Goal: Browse casually: Explore the website without a specific task or goal

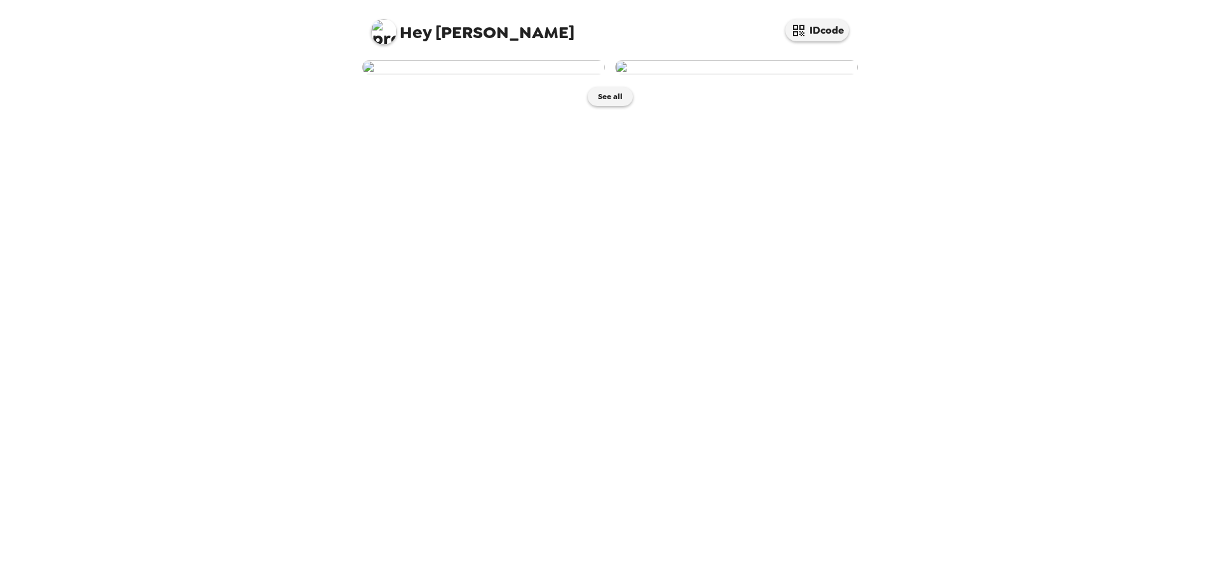
click at [610, 87] on button "See all" at bounding box center [610, 96] width 45 height 19
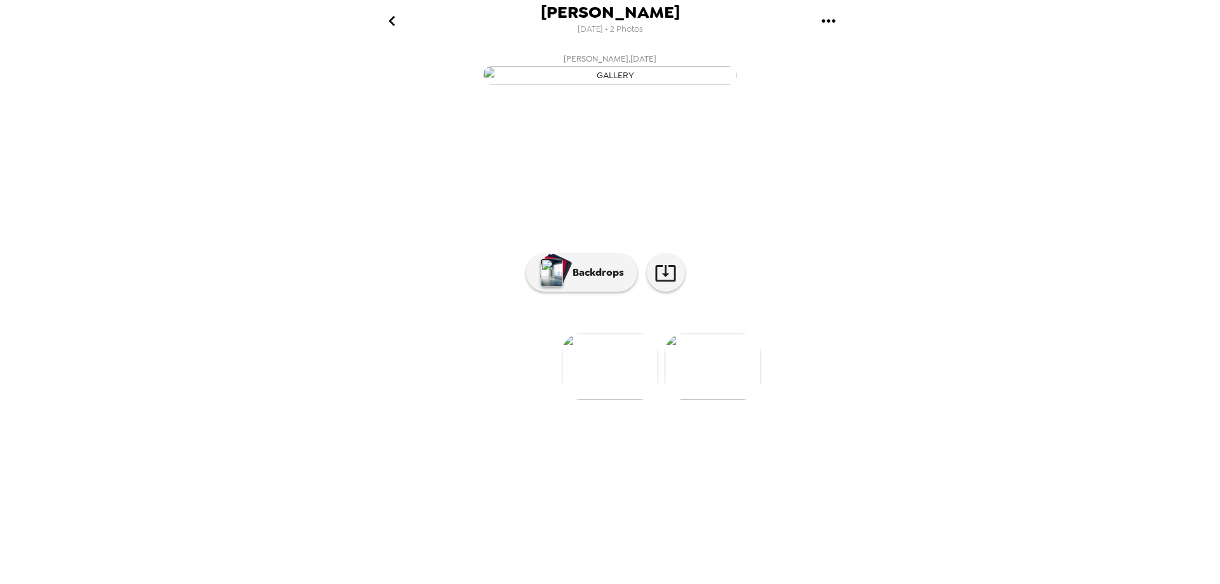
click at [709, 400] on img at bounding box center [713, 367] width 97 height 66
click at [514, 400] on img at bounding box center [508, 367] width 97 height 66
click at [706, 400] on img at bounding box center [713, 367] width 97 height 66
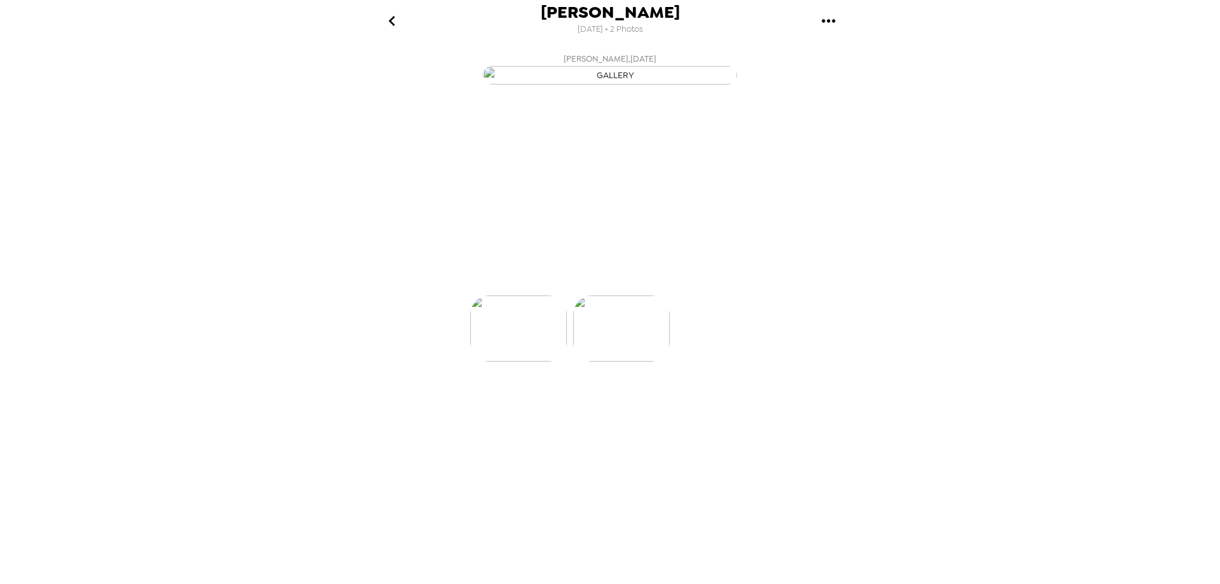
scroll to position [0, 102]
click at [606, 292] on button "Backdrops" at bounding box center [581, 273] width 111 height 38
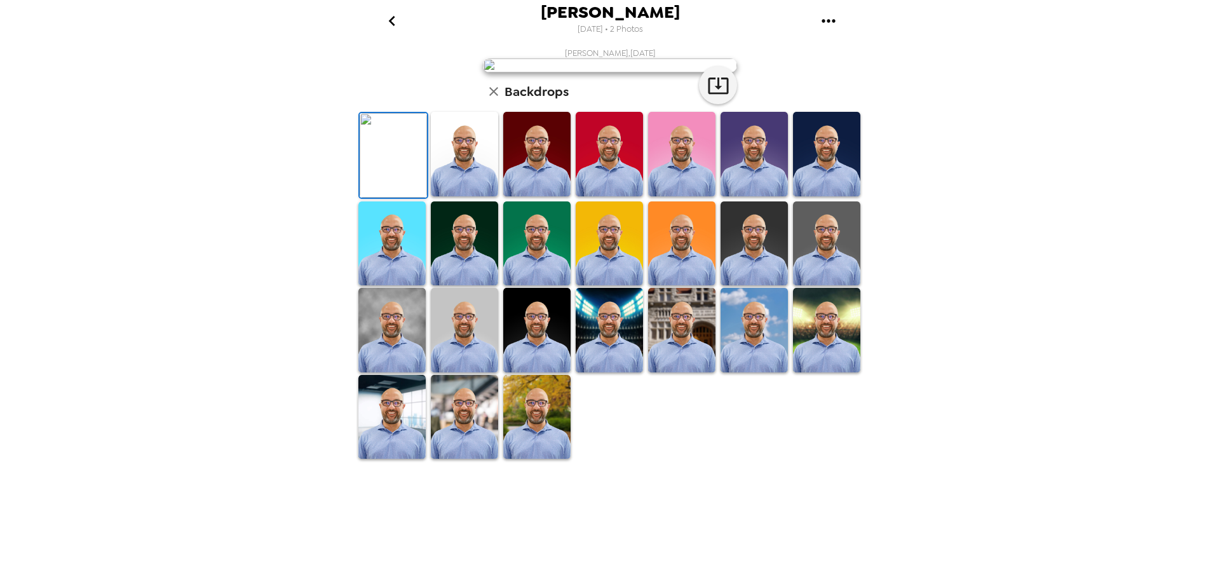
scroll to position [180, 0]
click at [461, 460] on img at bounding box center [464, 417] width 67 height 85
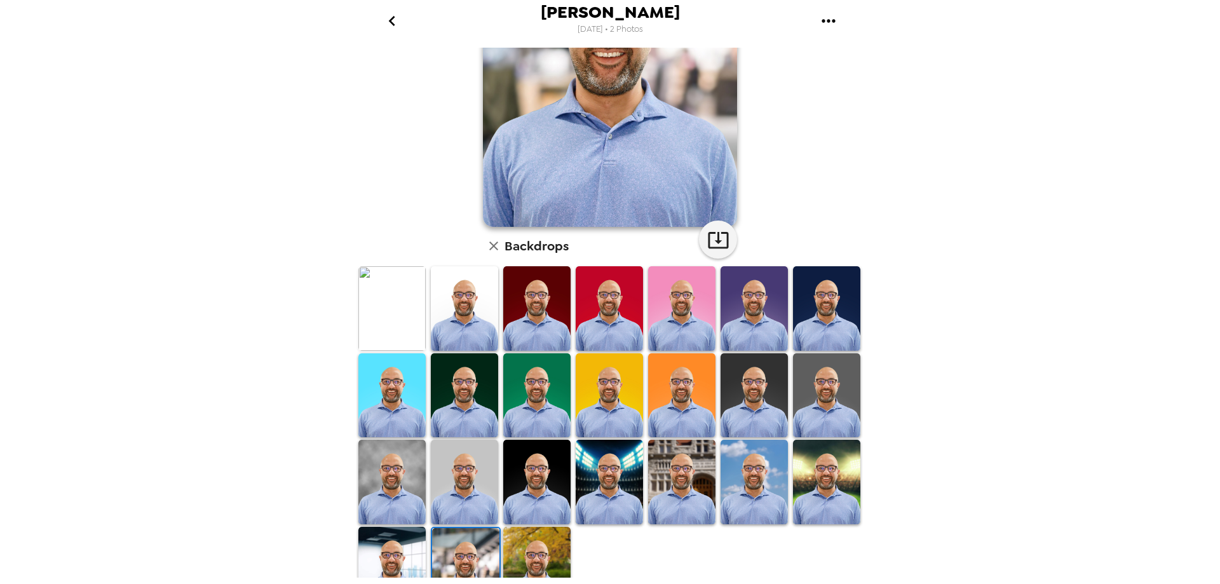
scroll to position [179, 0]
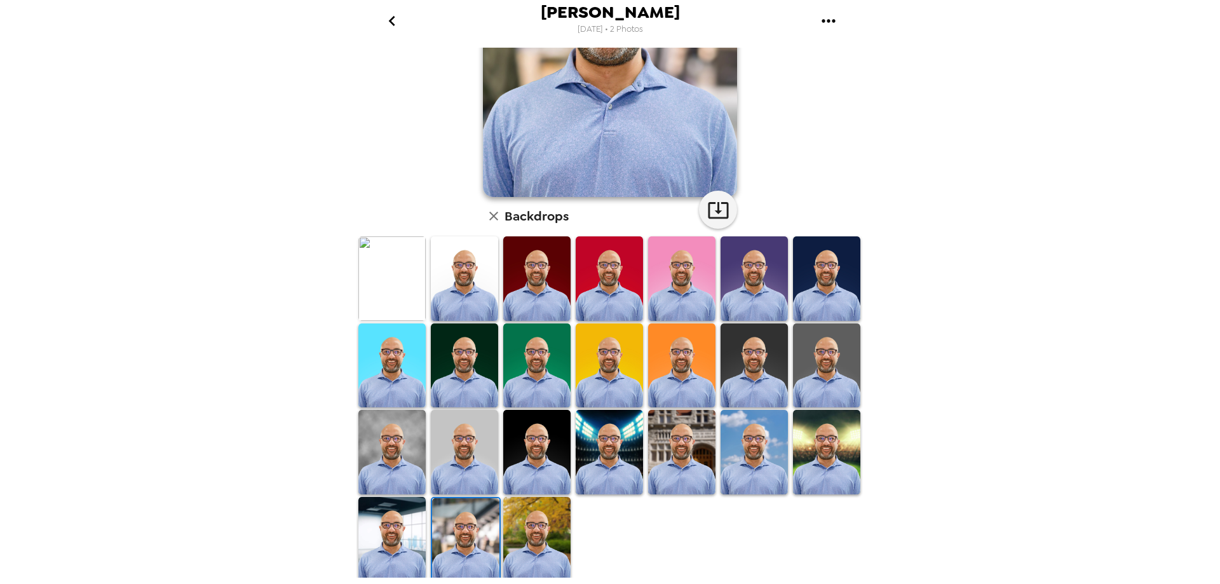
click at [817, 427] on img at bounding box center [826, 452] width 67 height 85
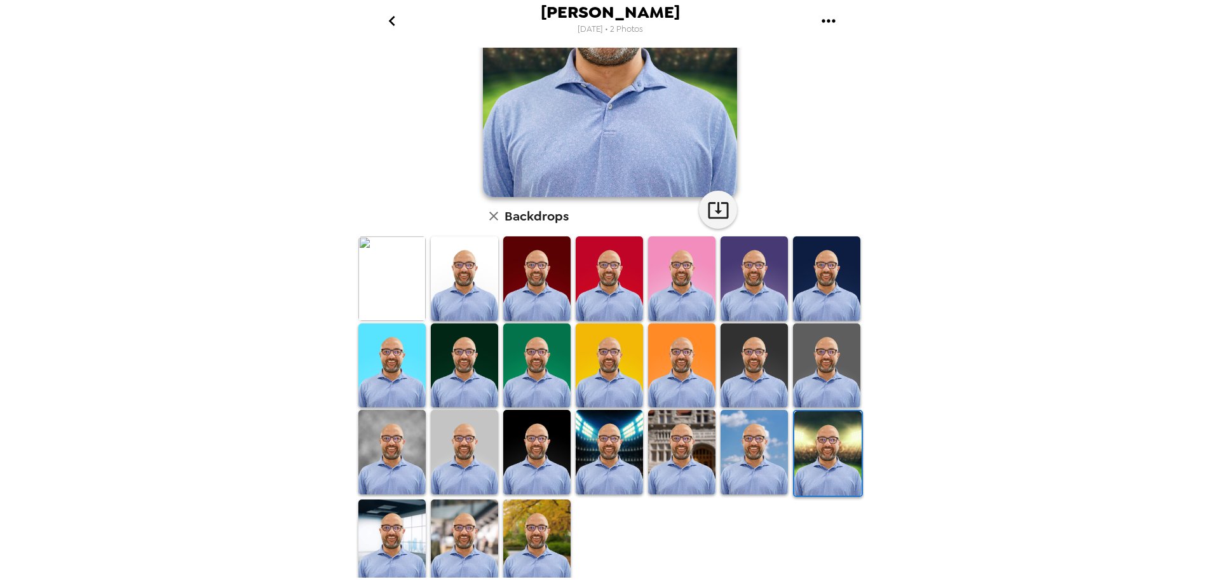
click at [601, 446] on img at bounding box center [609, 452] width 67 height 85
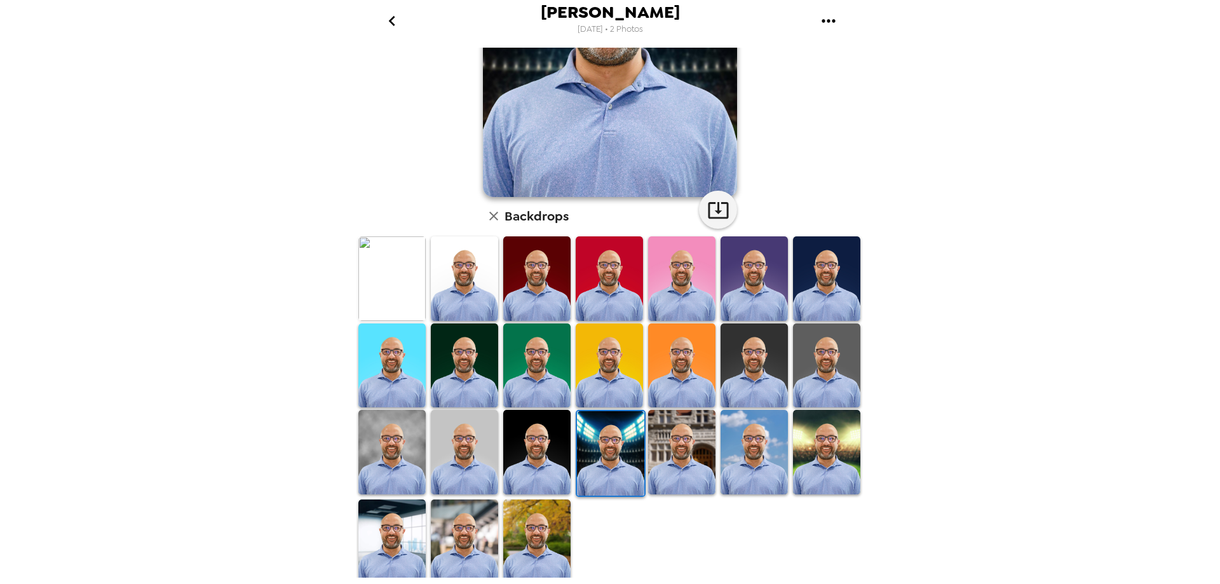
click at [671, 451] on img at bounding box center [681, 452] width 67 height 85
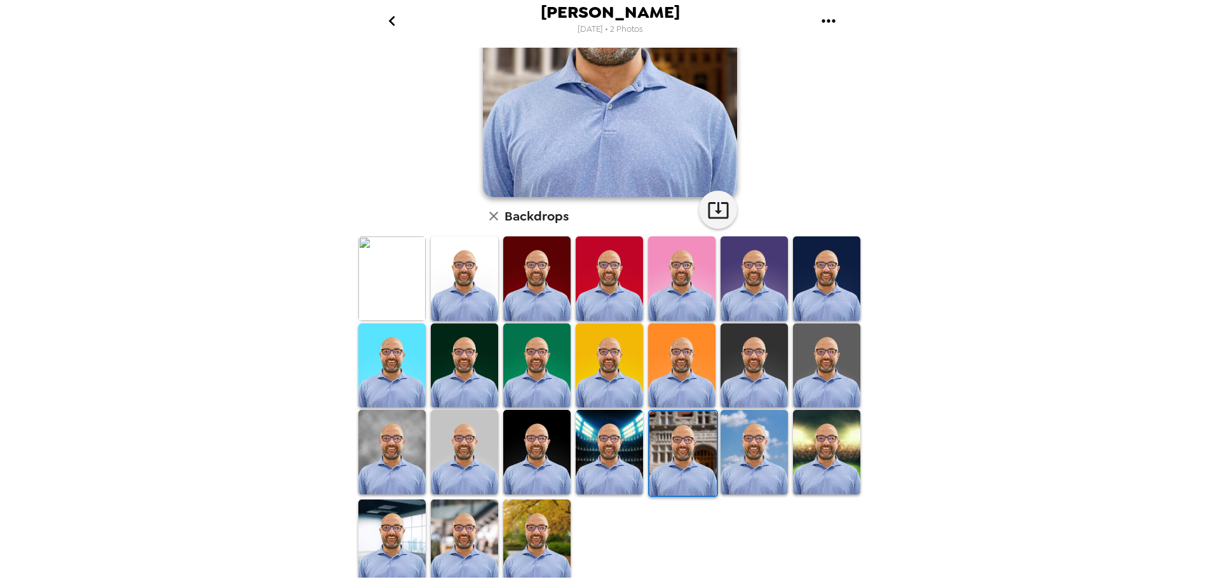
click at [760, 440] on img at bounding box center [754, 452] width 67 height 85
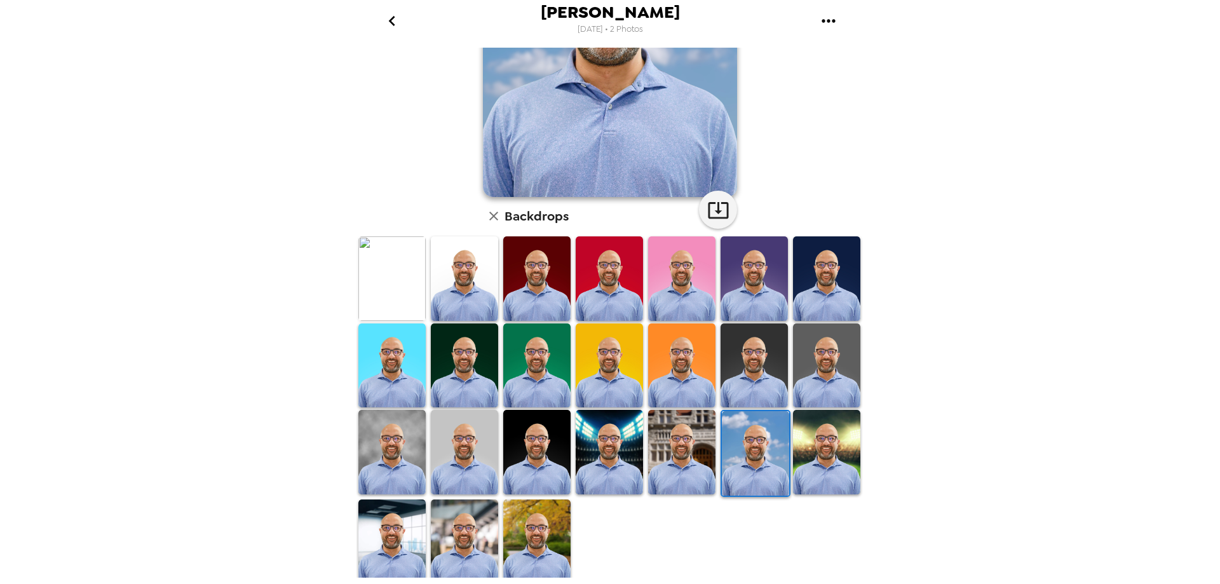
click at [401, 372] on img at bounding box center [391, 366] width 67 height 85
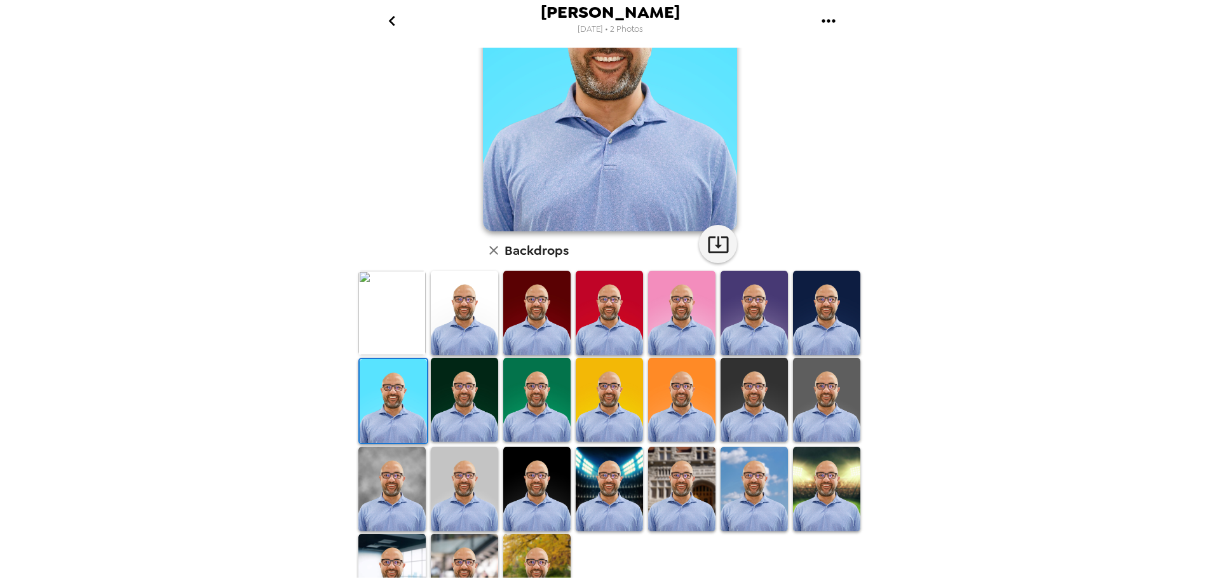
scroll to position [170, 0]
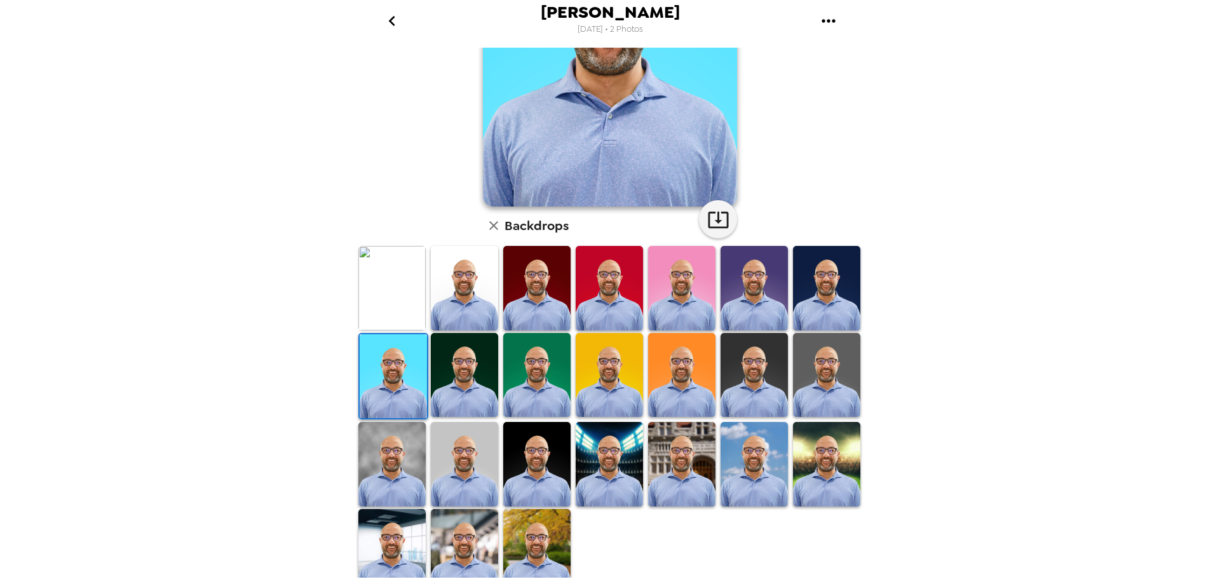
click at [463, 371] on img at bounding box center [464, 375] width 67 height 85
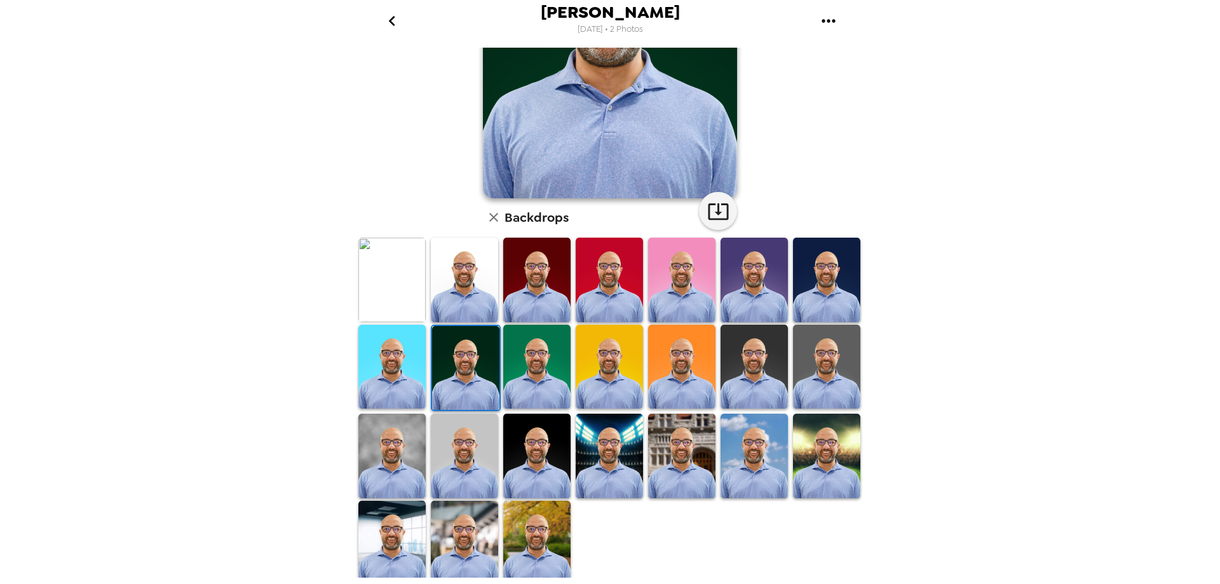
scroll to position [179, 0]
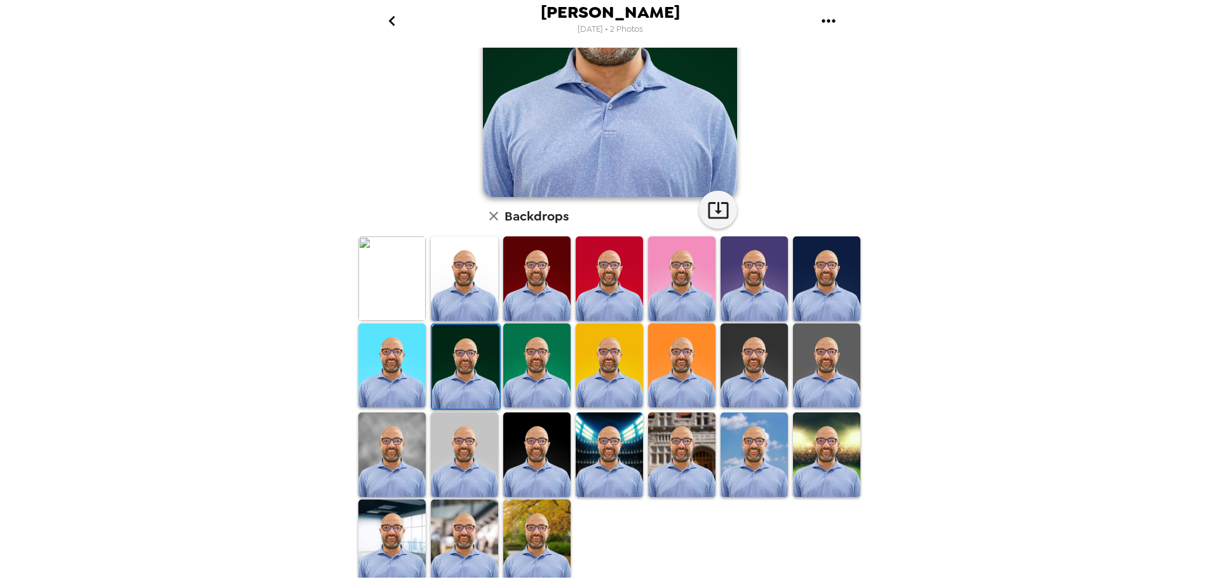
click at [471, 534] on img at bounding box center [464, 542] width 67 height 85
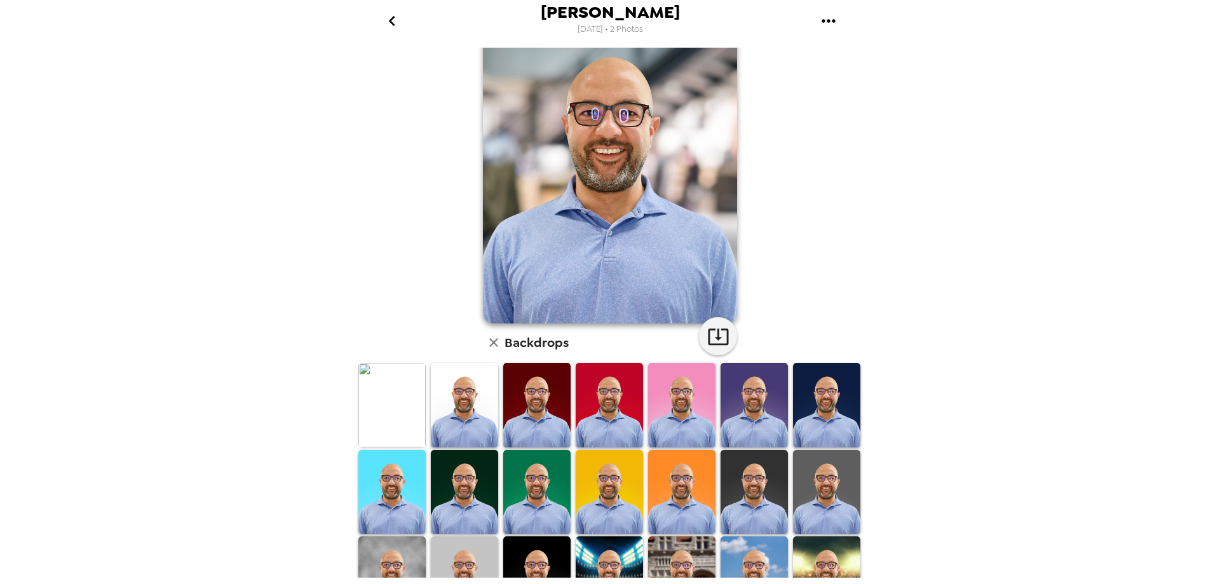
scroll to position [0, 0]
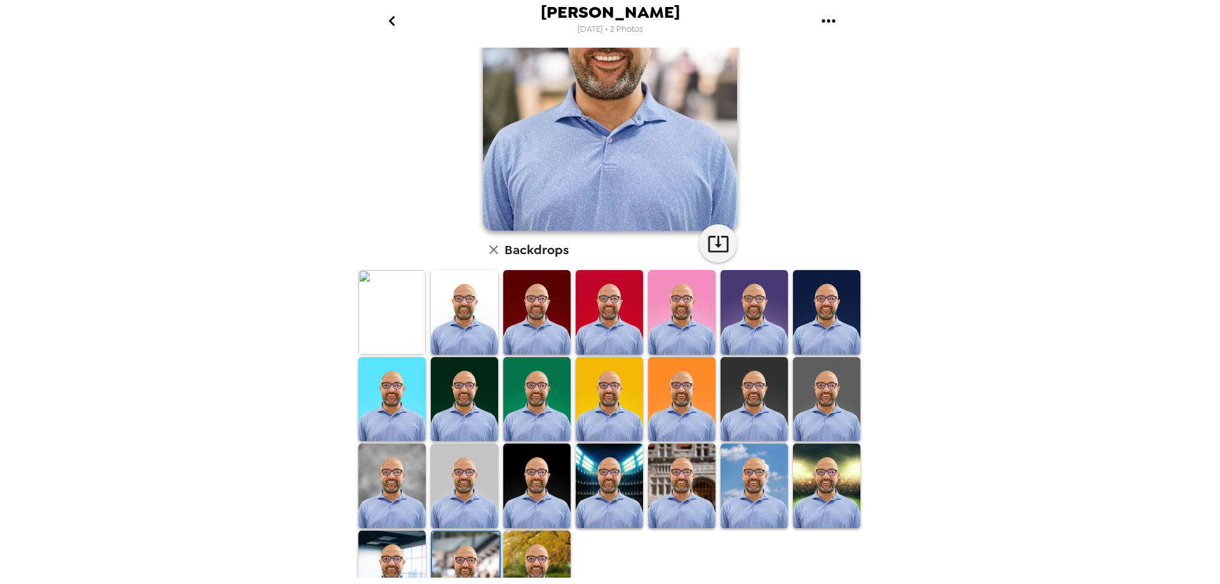
scroll to position [179, 0]
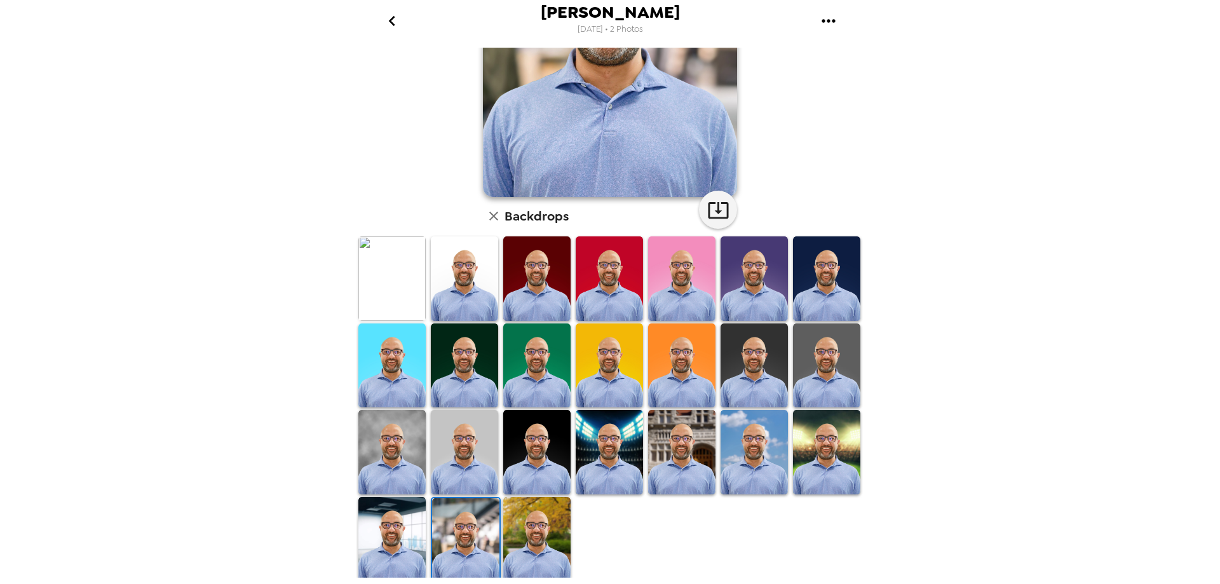
click at [413, 528] on img at bounding box center [391, 539] width 67 height 84
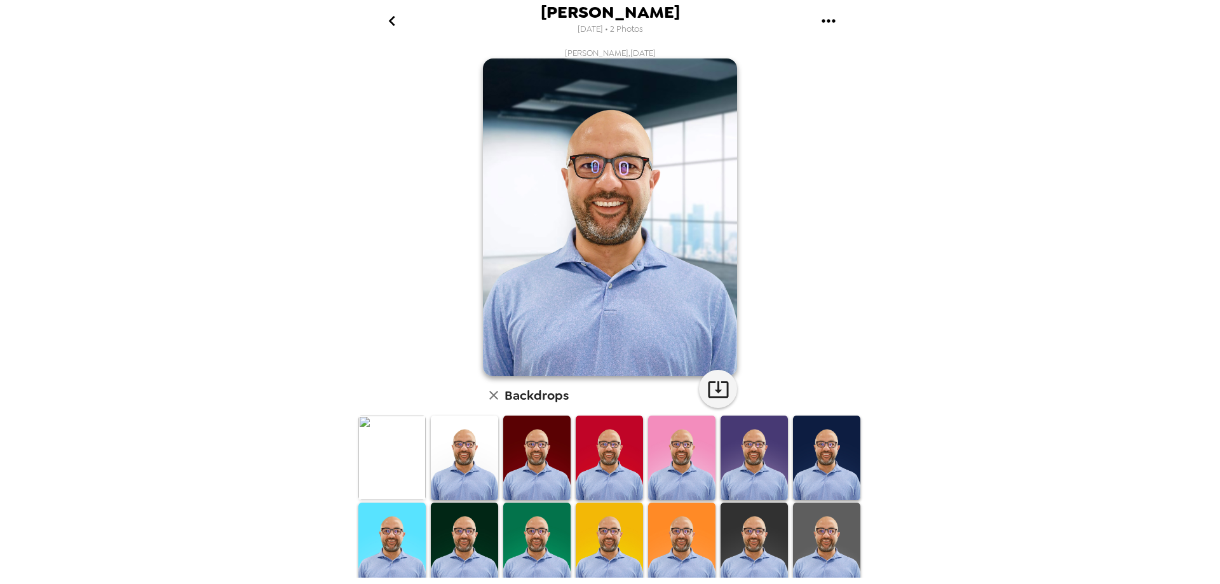
scroll to position [170, 0]
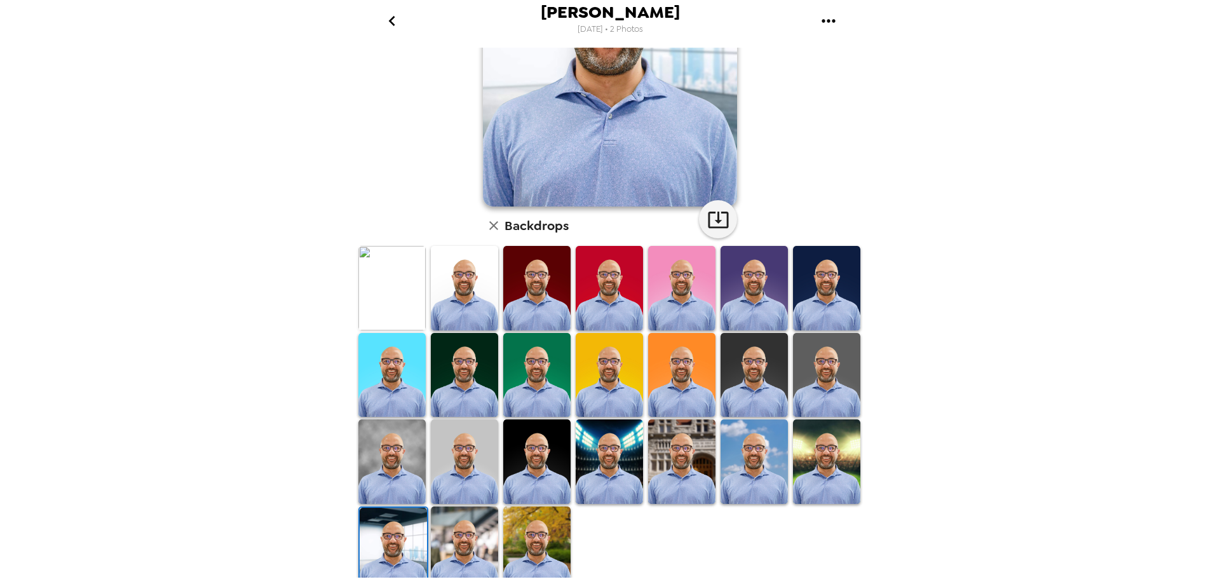
click at [466, 530] on img at bounding box center [464, 549] width 67 height 84
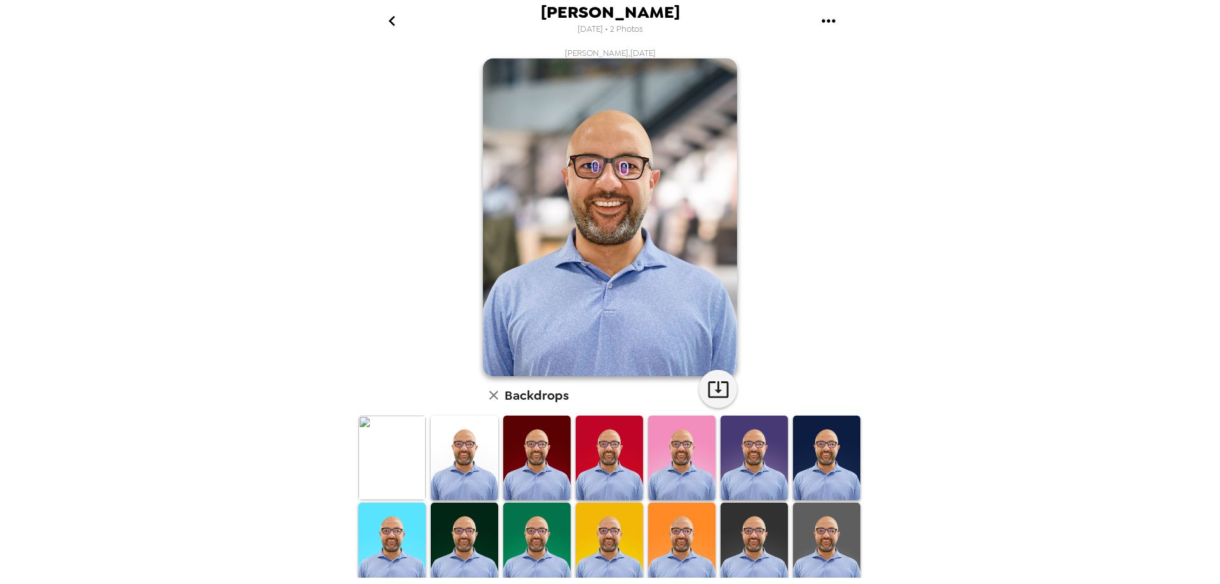
scroll to position [179, 0]
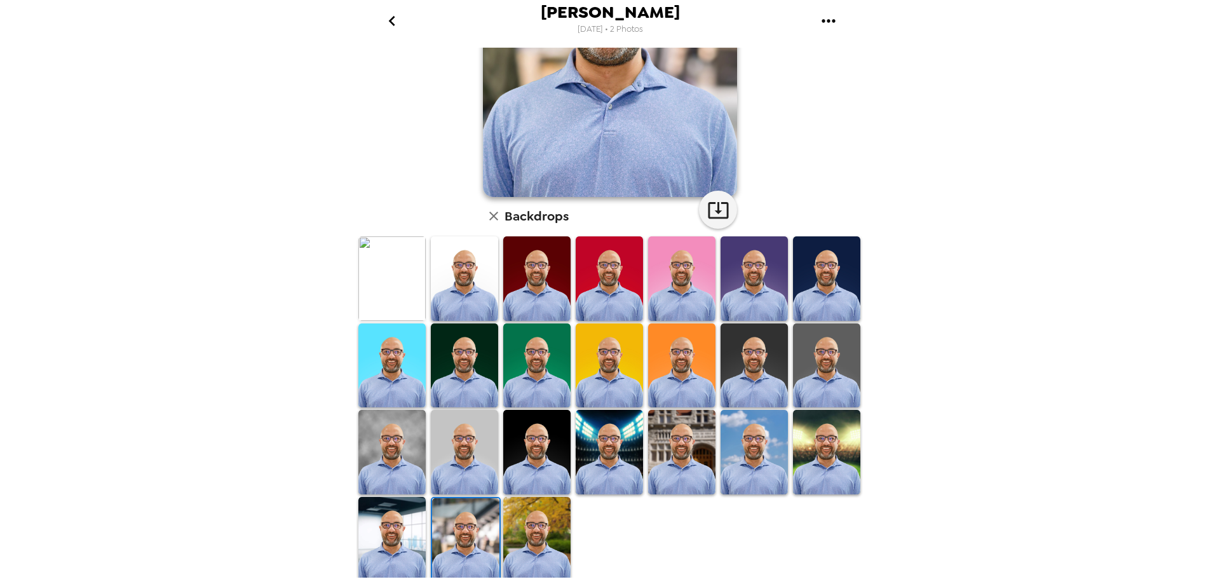
click at [543, 535] on img at bounding box center [536, 539] width 67 height 84
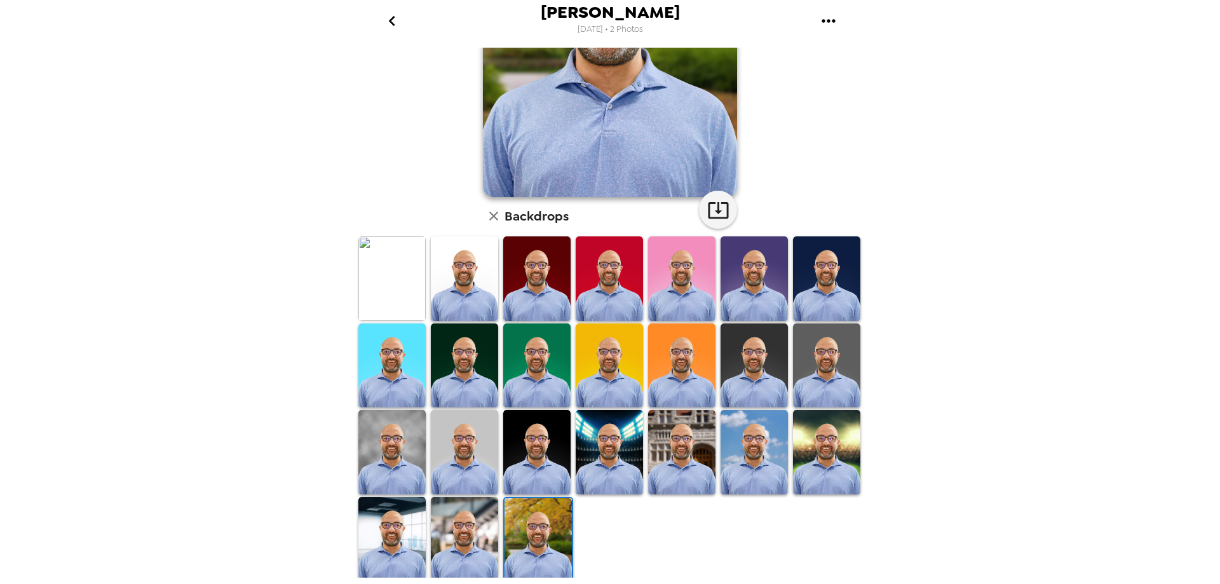
click at [392, 447] on img at bounding box center [391, 452] width 67 height 84
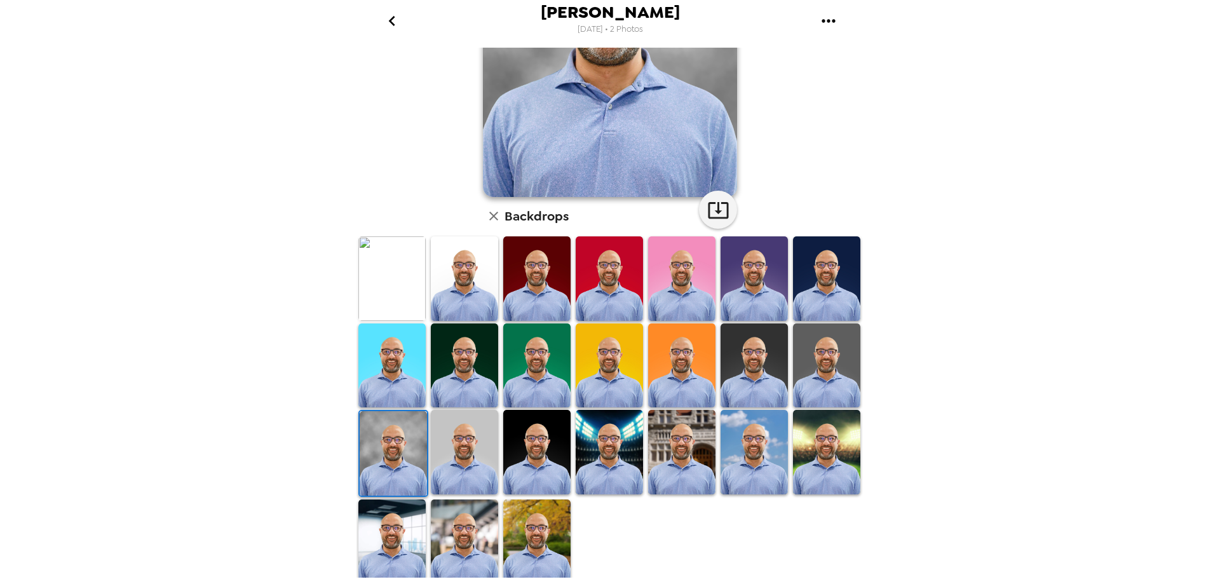
click at [395, 289] on img at bounding box center [391, 278] width 67 height 84
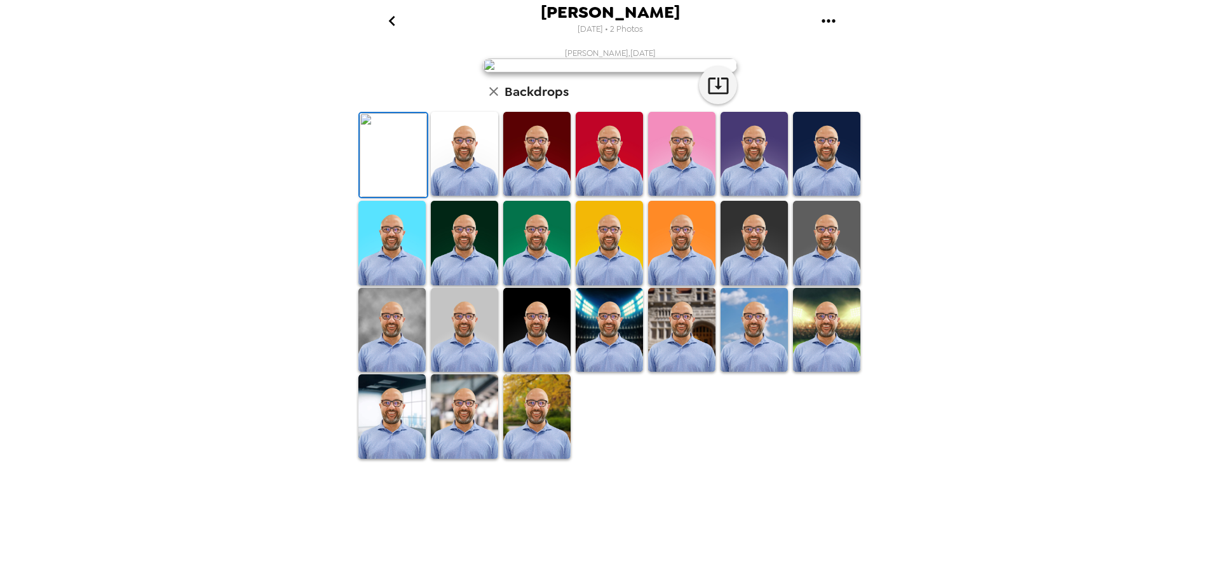
scroll to position [180, 0]
click at [397, 458] on img at bounding box center [391, 416] width 67 height 84
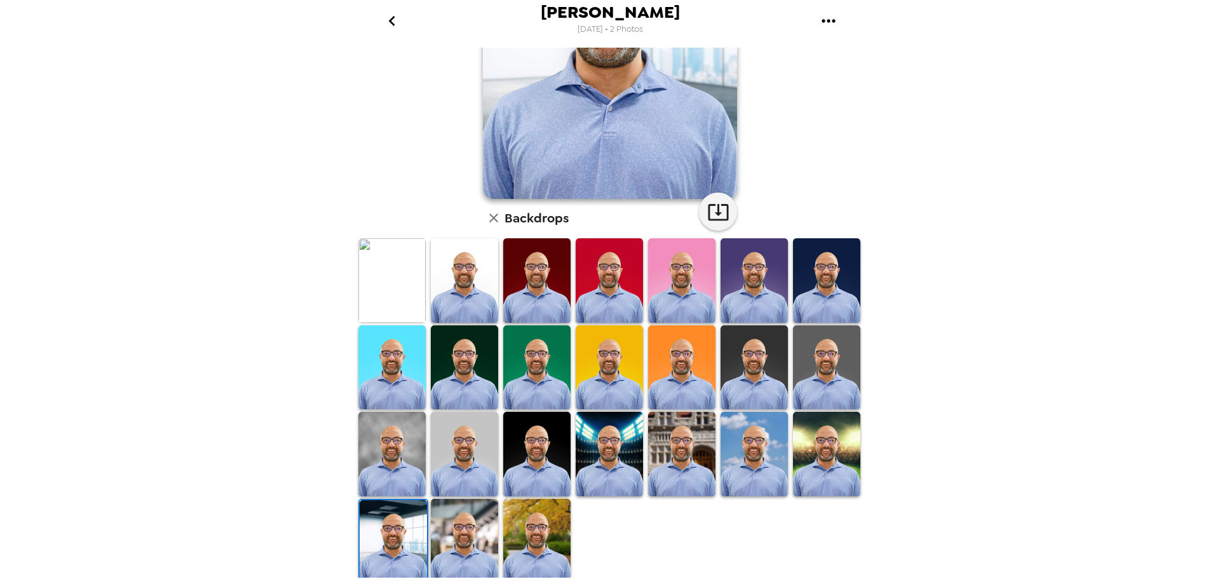
scroll to position [179, 0]
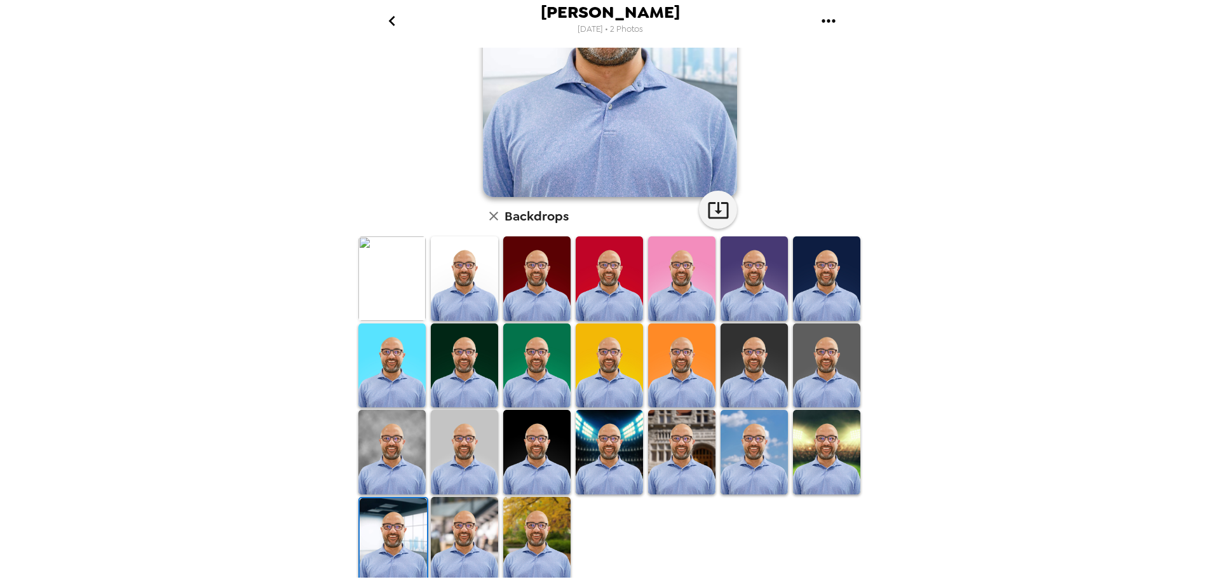
click at [533, 538] on img at bounding box center [536, 539] width 67 height 84
